Goal: Task Accomplishment & Management: Use online tool/utility

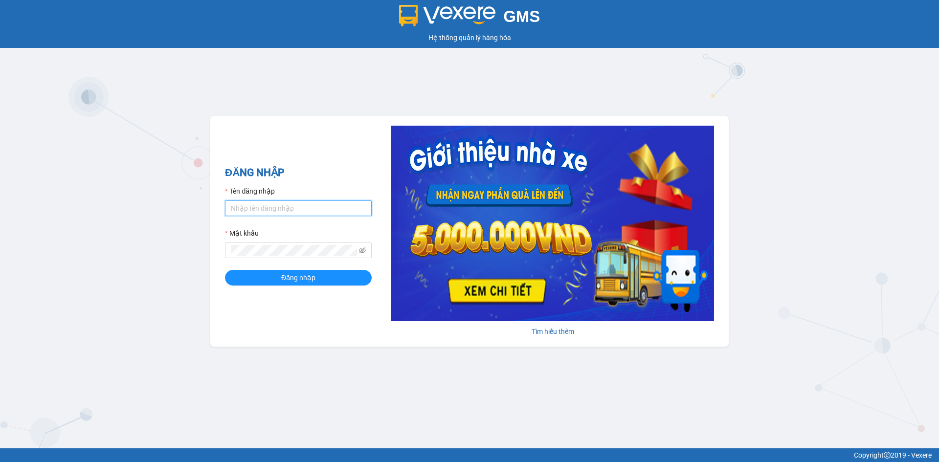
click at [296, 207] on input "Tên đăng nhập" at bounding box center [298, 208] width 147 height 16
type input "dangngan.tankimchi"
click at [225, 270] on button "Đăng nhập" at bounding box center [298, 278] width 147 height 16
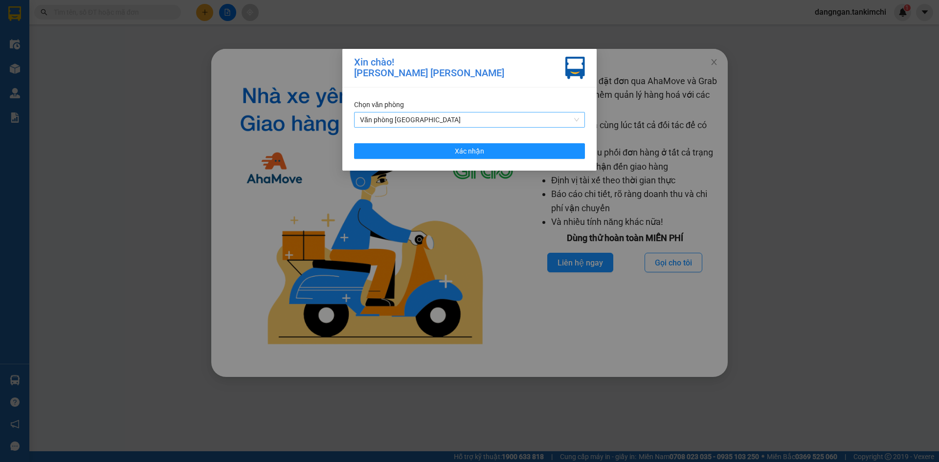
click at [413, 116] on span "Văn phòng [GEOGRAPHIC_DATA]" at bounding box center [469, 119] width 219 height 15
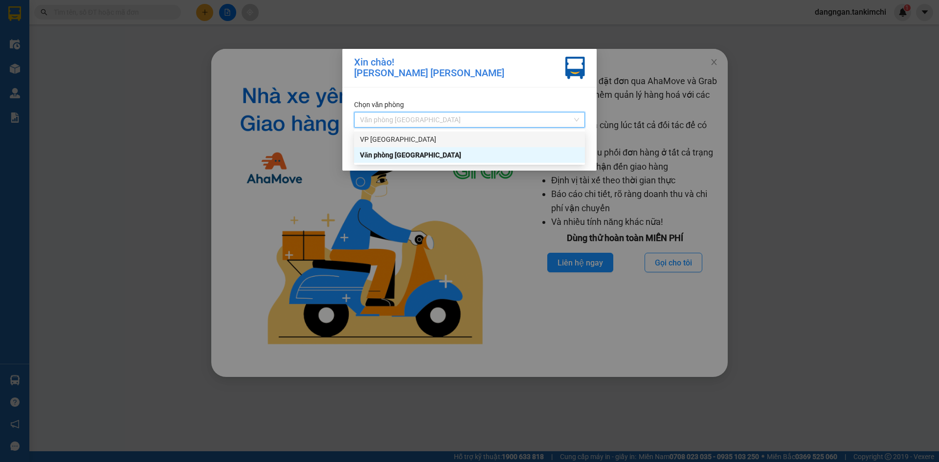
click at [407, 137] on div "VP [GEOGRAPHIC_DATA]" at bounding box center [469, 139] width 219 height 11
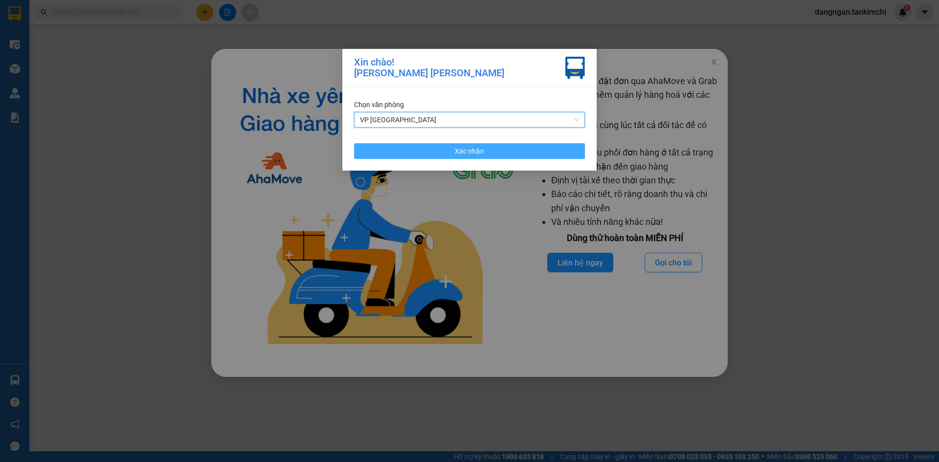
click at [411, 148] on button "Xác nhận" at bounding box center [469, 151] width 231 height 16
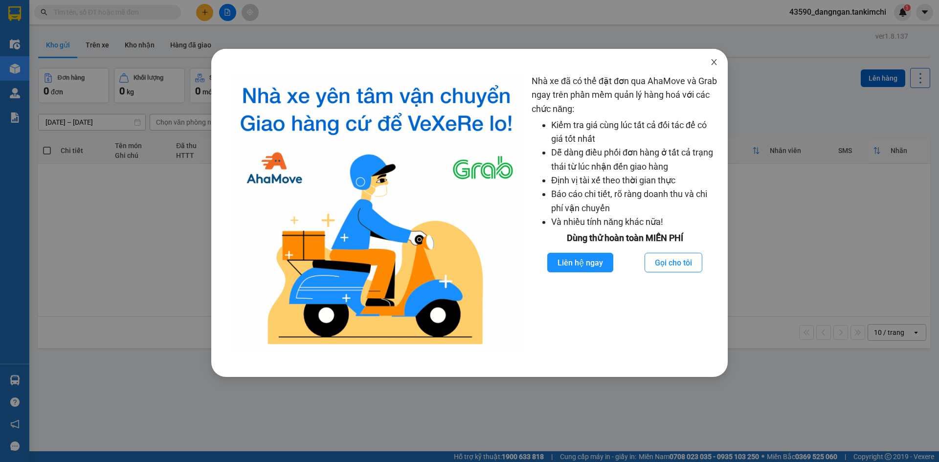
click at [717, 62] on icon "close" at bounding box center [714, 62] width 8 height 8
